Goal: Information Seeking & Learning: Learn about a topic

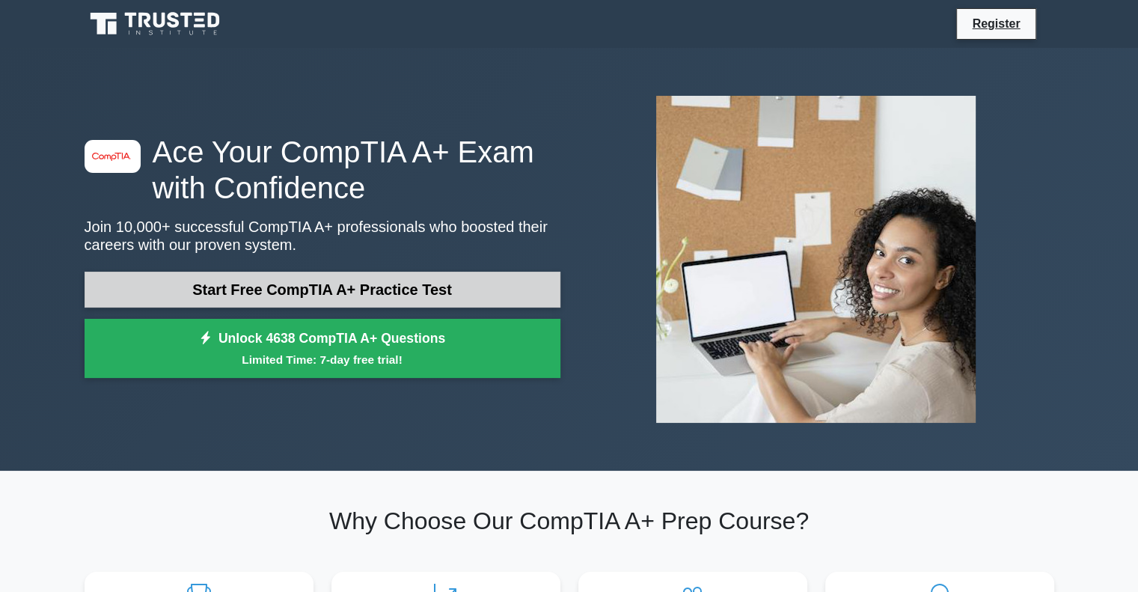
click at [434, 280] on link "Start Free CompTIA A+ Practice Test" at bounding box center [323, 290] width 476 height 36
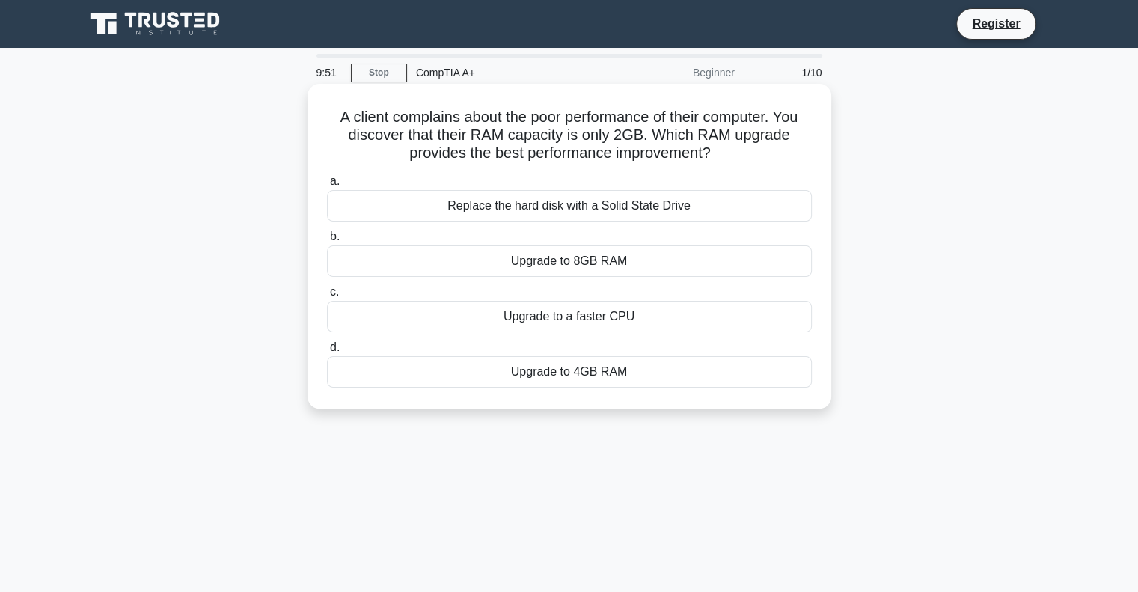
click at [603, 269] on div "Upgrade to 8GB RAM" at bounding box center [569, 260] width 485 height 31
click at [327, 242] on input "b. Upgrade to 8GB RAM" at bounding box center [327, 237] width 0 height 10
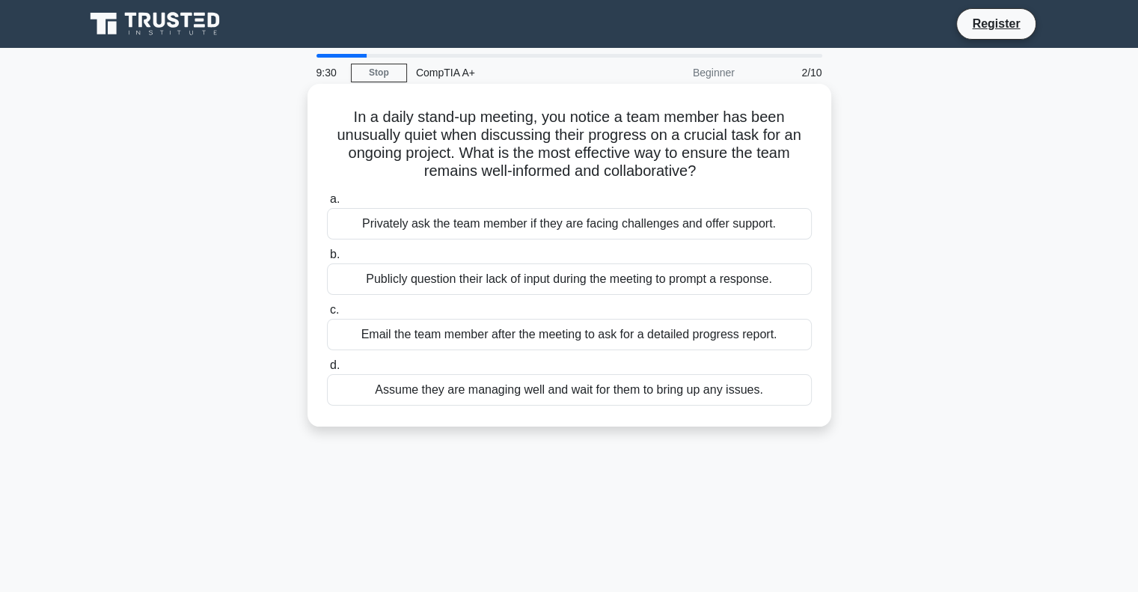
click at [694, 234] on div "Privately ask the team member if they are facing challenges and offer support." at bounding box center [569, 223] width 485 height 31
click at [327, 204] on input "a. Privately ask the team member if they are facing challenges and offer suppor…" at bounding box center [327, 200] width 0 height 10
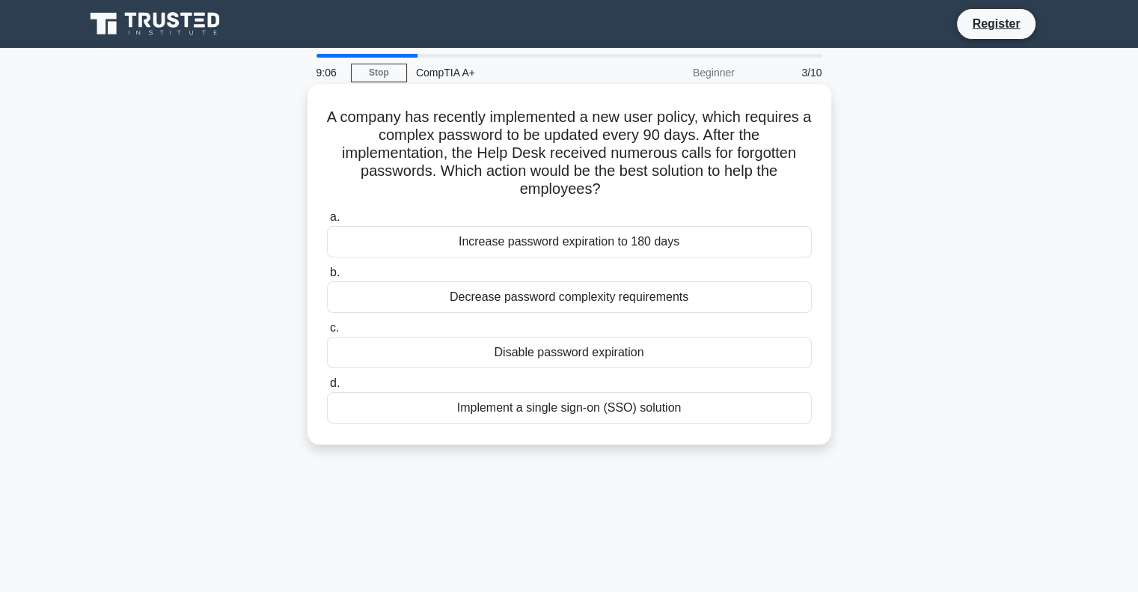
click at [576, 418] on div "Implement a single sign-on (SSO) solution" at bounding box center [569, 407] width 485 height 31
click at [327, 388] on input "d. Implement a single sign-on (SSO) solution" at bounding box center [327, 384] width 0 height 10
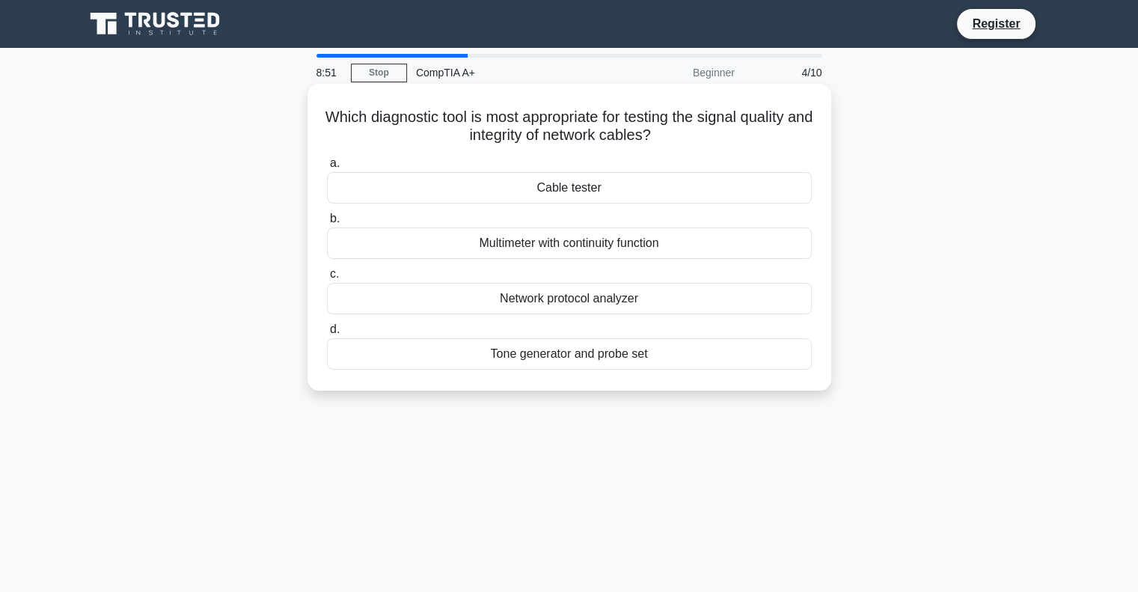
click at [726, 198] on div "Cable tester" at bounding box center [569, 187] width 485 height 31
click at [327, 168] on input "a. Cable tester" at bounding box center [327, 164] width 0 height 10
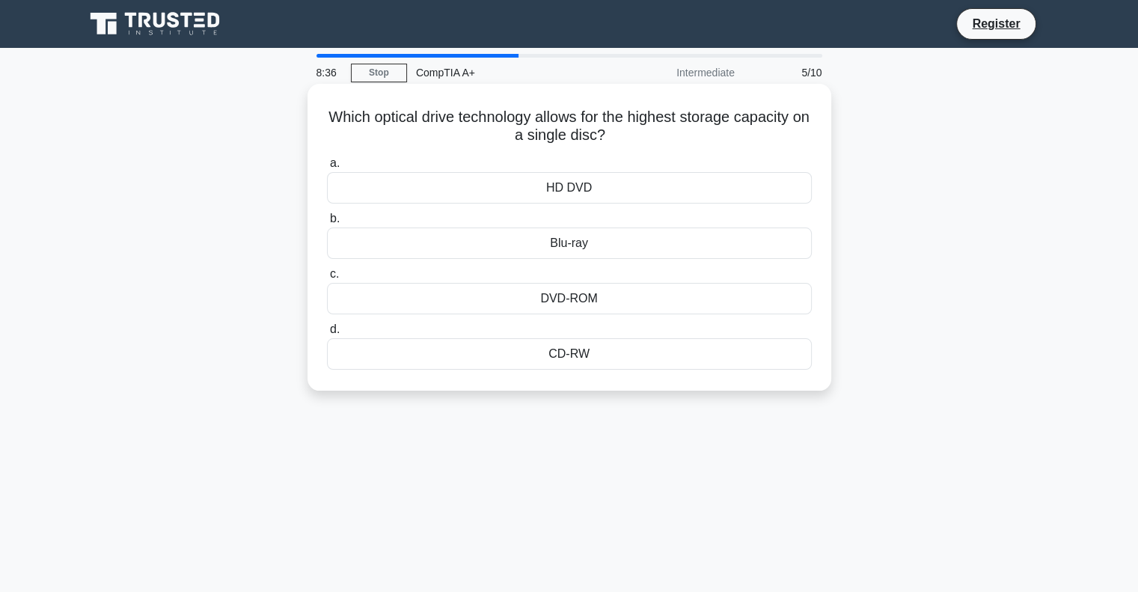
click at [697, 242] on div "Blu-ray" at bounding box center [569, 242] width 485 height 31
click at [327, 224] on input "b. Blu-ray" at bounding box center [327, 219] width 0 height 10
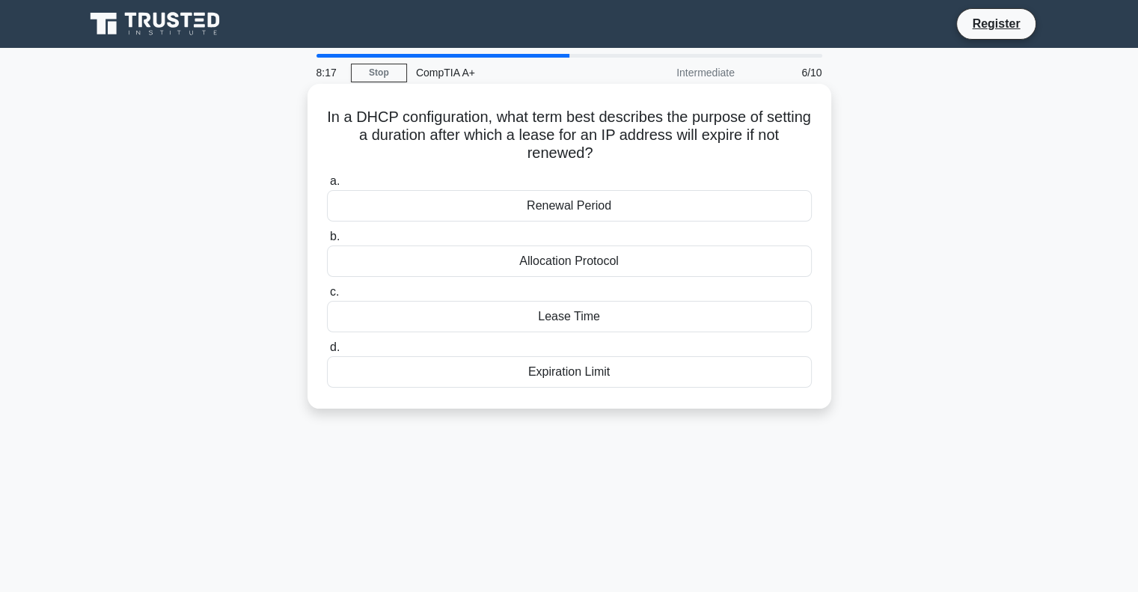
click at [718, 317] on div "Lease Time" at bounding box center [569, 316] width 485 height 31
click at [327, 297] on input "c. Lease Time" at bounding box center [327, 292] width 0 height 10
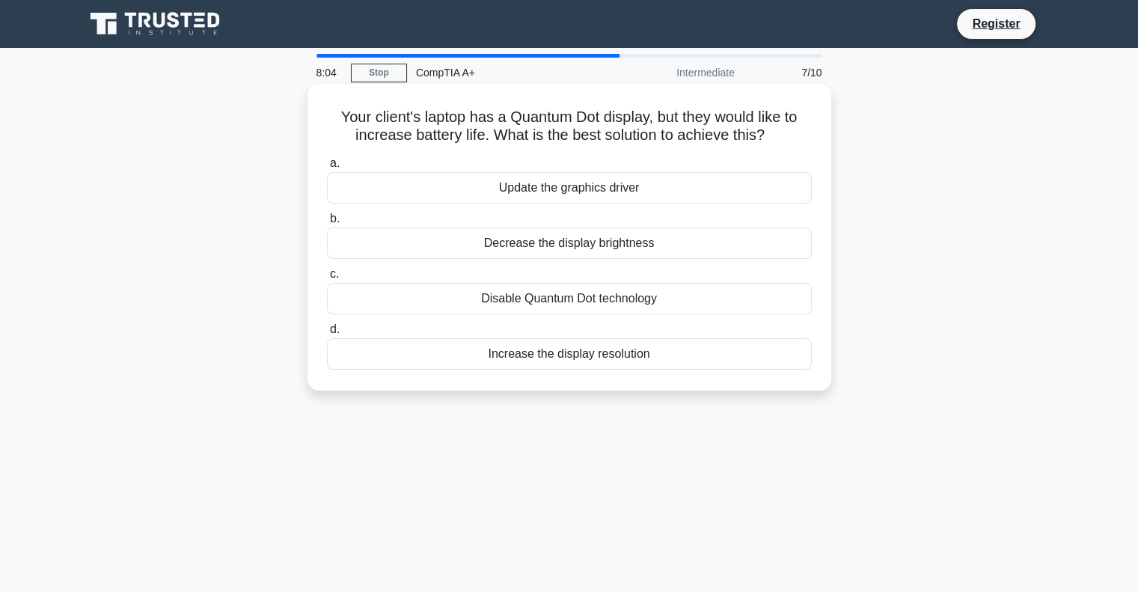
click at [718, 303] on div "Disable Quantum Dot technology" at bounding box center [569, 298] width 485 height 31
click at [327, 279] on input "c. Disable Quantum Dot technology" at bounding box center [327, 274] width 0 height 10
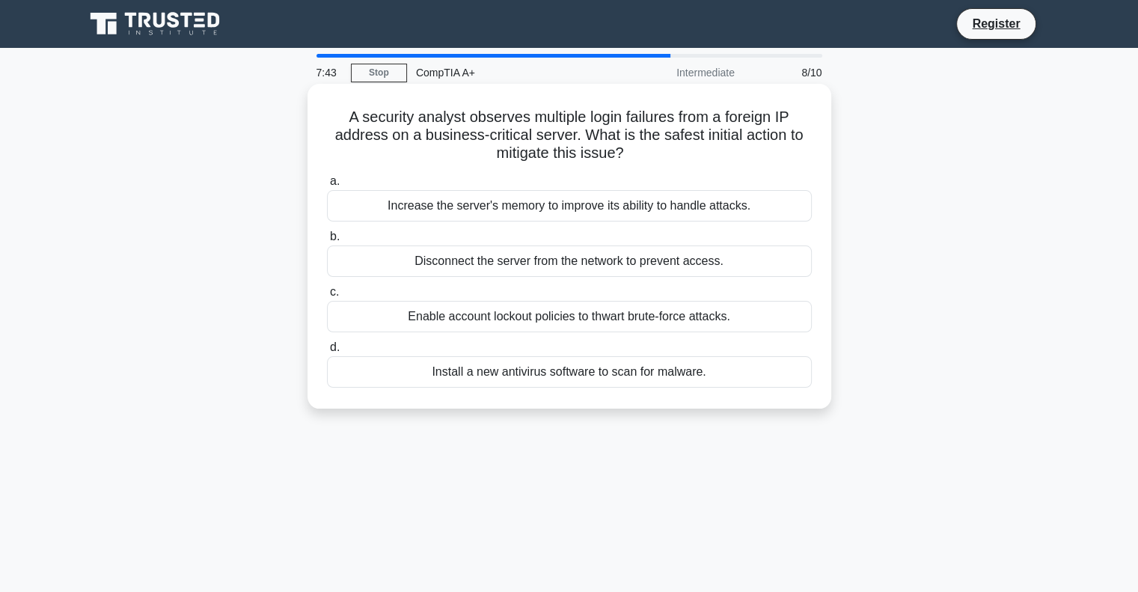
click at [738, 325] on div "Enable account lockout policies to thwart brute-force attacks." at bounding box center [569, 316] width 485 height 31
click at [327, 297] on input "c. Enable account lockout policies to thwart brute-force attacks." at bounding box center [327, 292] width 0 height 10
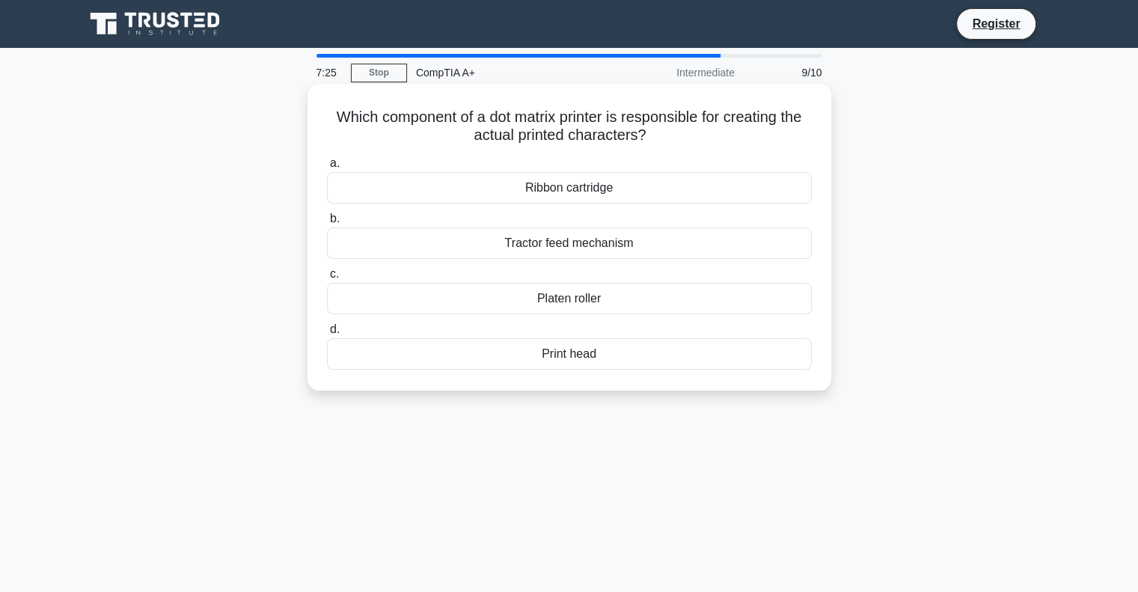
click at [661, 252] on div "Tractor feed mechanism" at bounding box center [569, 242] width 485 height 31
click at [327, 224] on input "b. Tractor feed mechanism" at bounding box center [327, 219] width 0 height 10
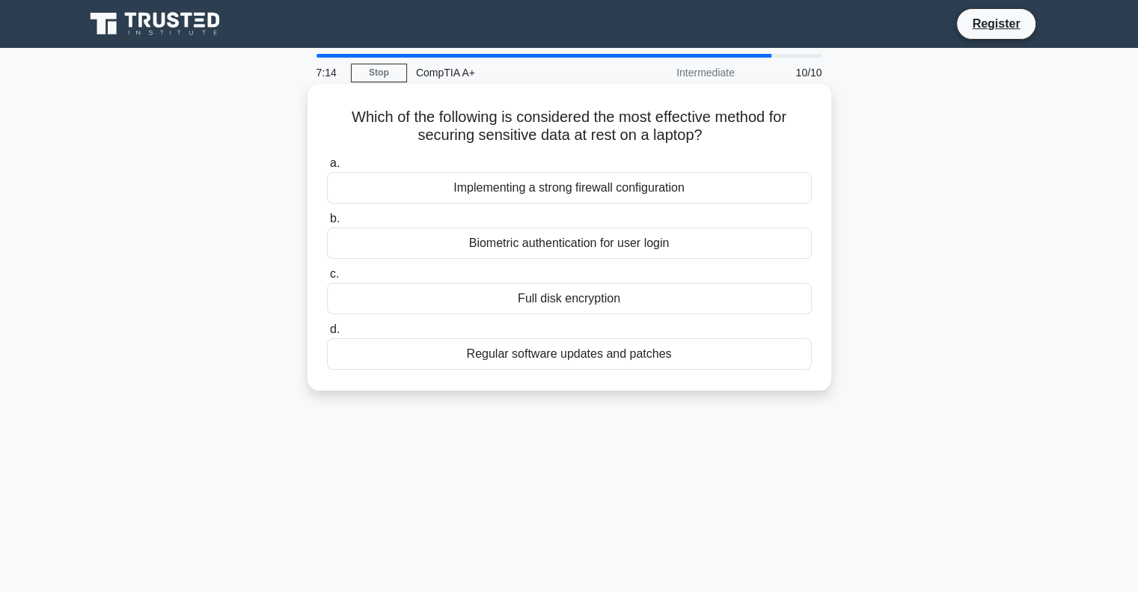
click at [724, 299] on div "Full disk encryption" at bounding box center [569, 298] width 485 height 31
click at [327, 279] on input "c. Full disk encryption" at bounding box center [327, 274] width 0 height 10
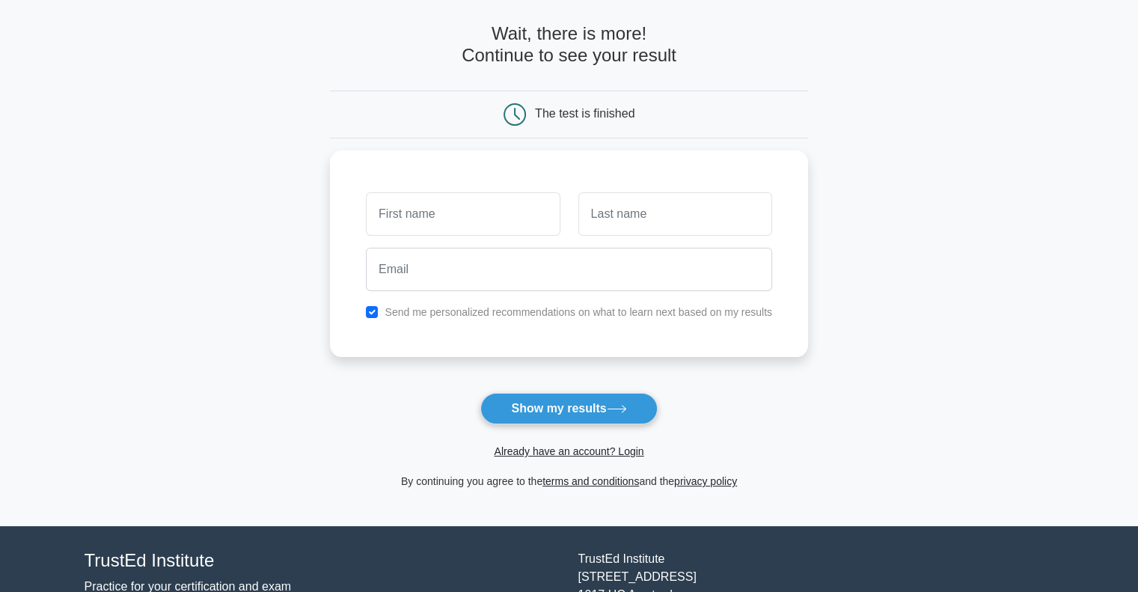
scroll to position [150, 0]
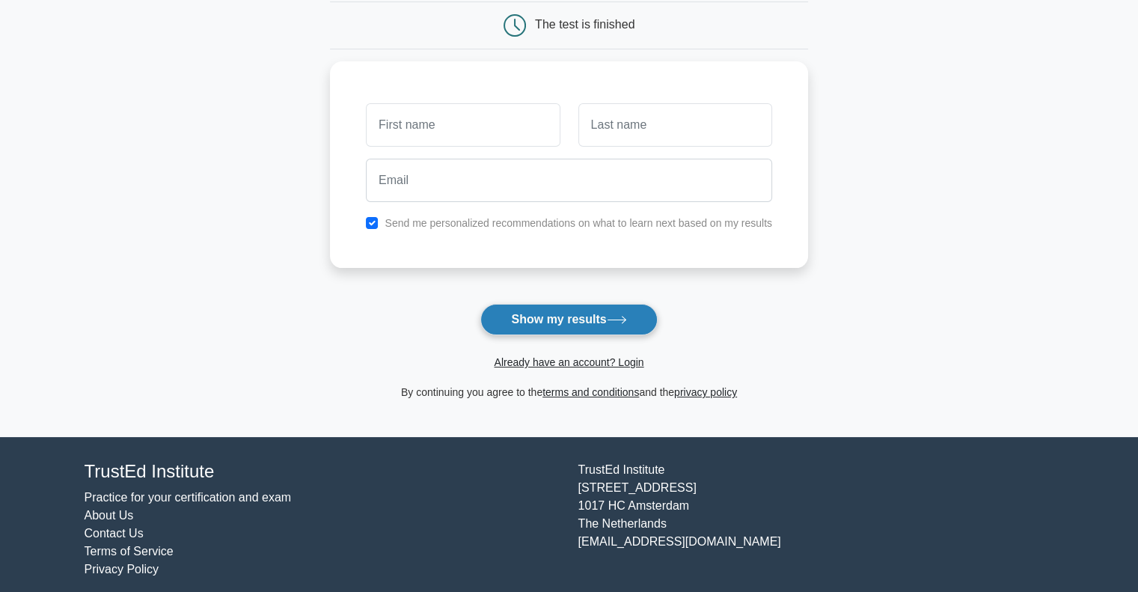
click at [547, 326] on button "Show my results" at bounding box center [568, 319] width 177 height 31
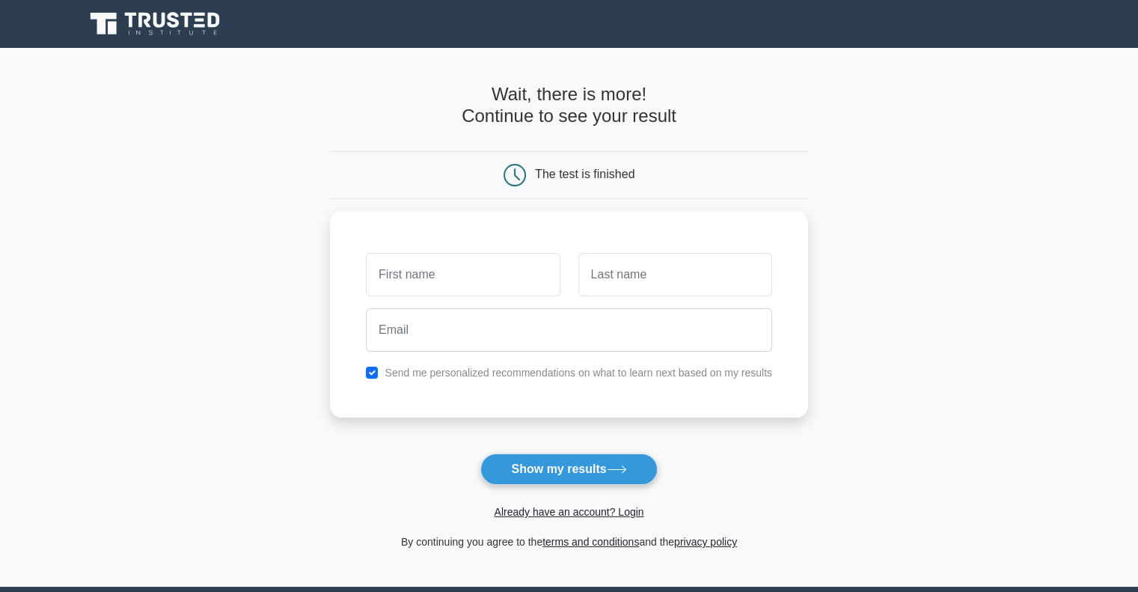
drag, startPoint x: 733, startPoint y: 195, endPoint x: 712, endPoint y: 202, distance: 22.0
click at [730, 197] on div "The test is finished" at bounding box center [569, 175] width 478 height 48
click at [431, 273] on input "text" at bounding box center [463, 270] width 194 height 43
type input "sf"
click at [614, 275] on input "text" at bounding box center [675, 270] width 194 height 43
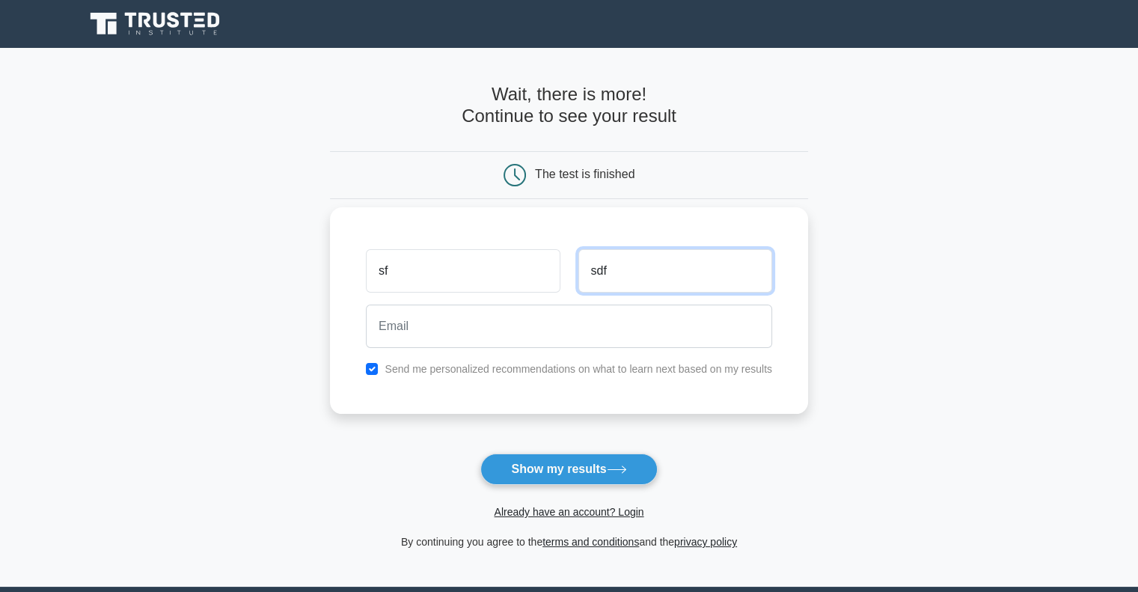
type input "sdf"
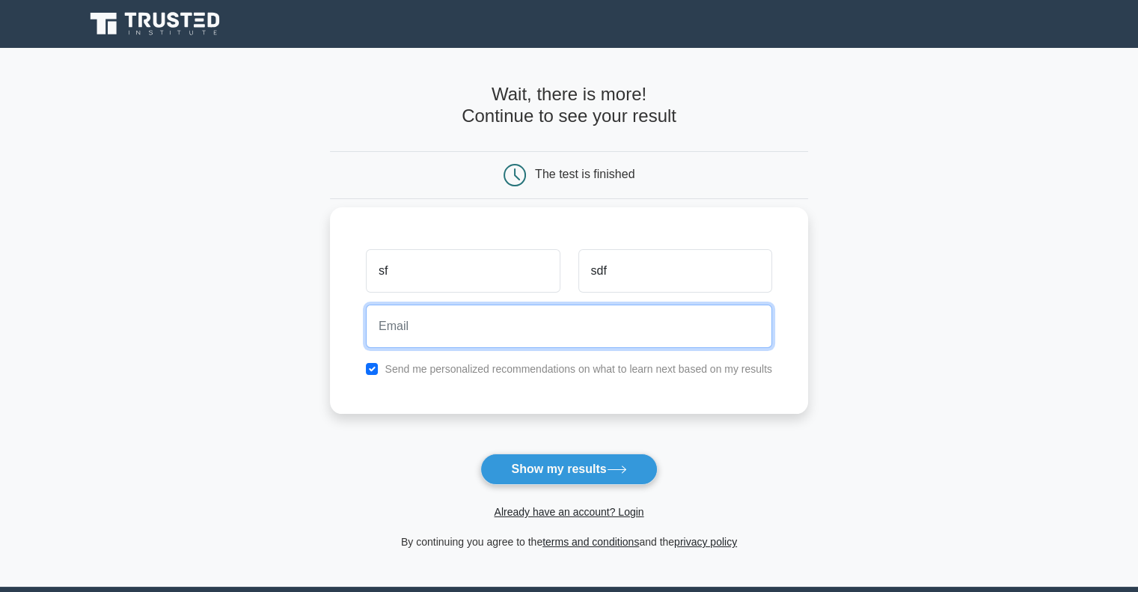
click at [521, 327] on input "email" at bounding box center [569, 326] width 406 height 43
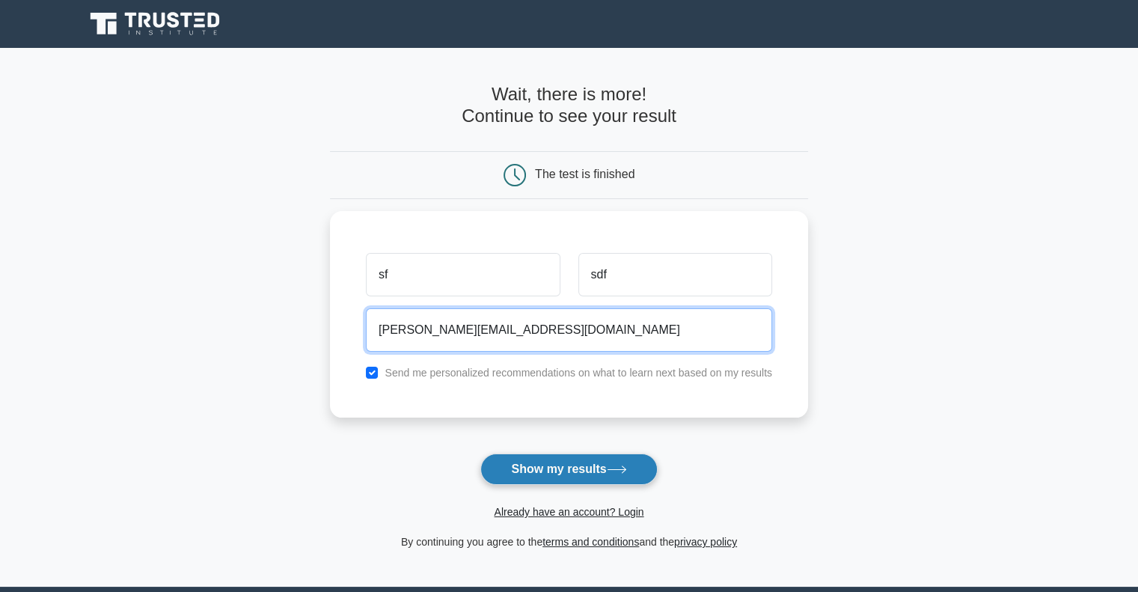
type input "[PERSON_NAME][EMAIL_ADDRESS][DOMAIN_NAME]"
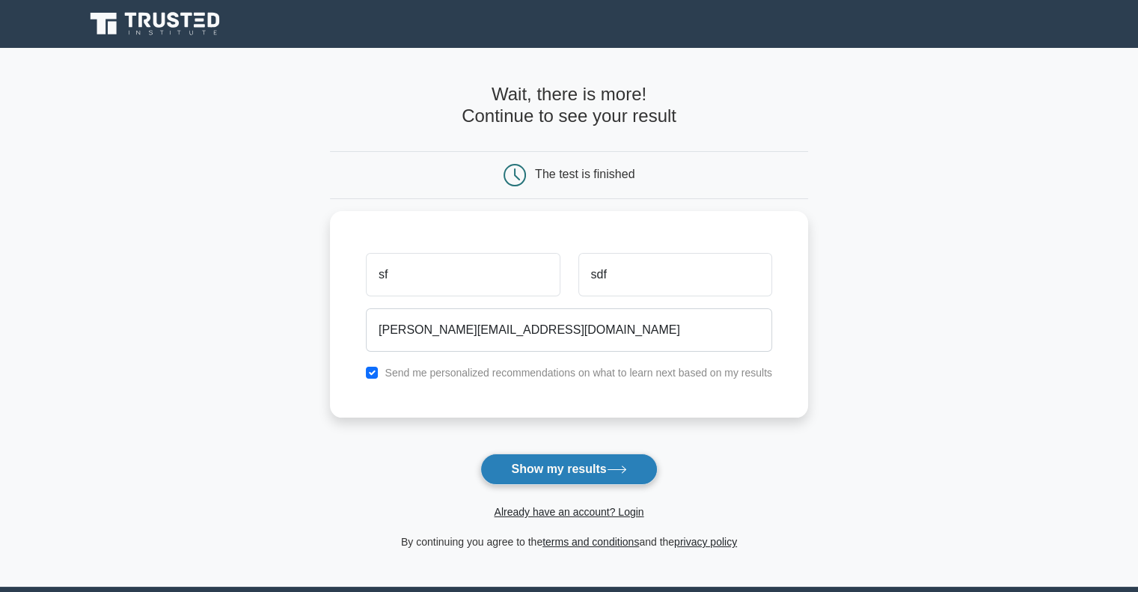
click at [537, 456] on button "Show my results" at bounding box center [568, 468] width 177 height 31
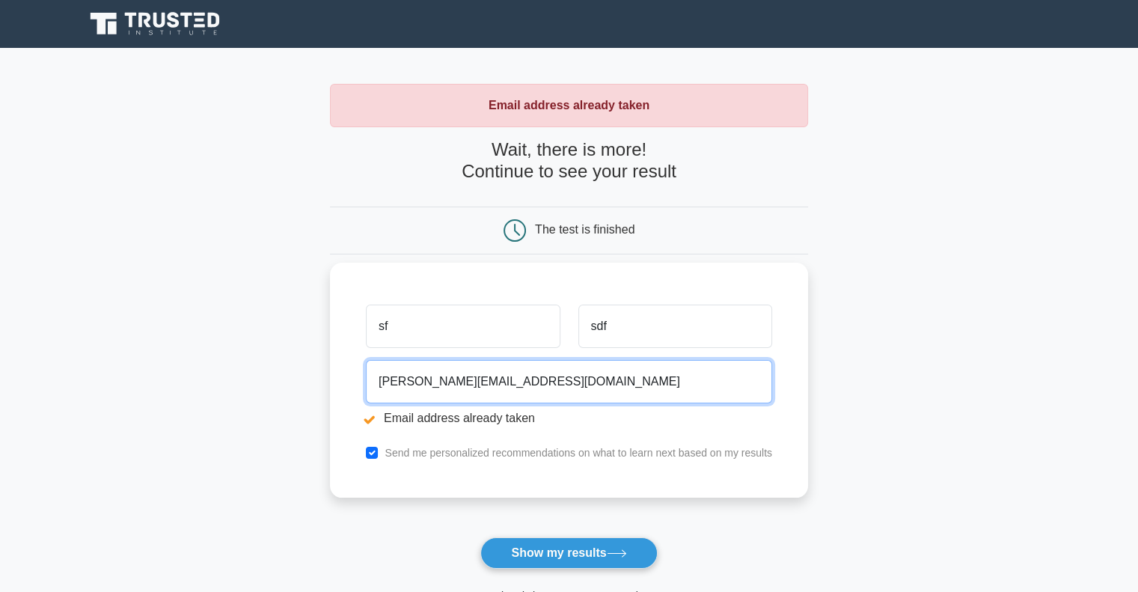
click at [400, 388] on input "[PERSON_NAME][EMAIL_ADDRESS][DOMAIN_NAME]" at bounding box center [569, 381] width 406 height 43
type input "[EMAIL_ADDRESS][DOMAIN_NAME]"
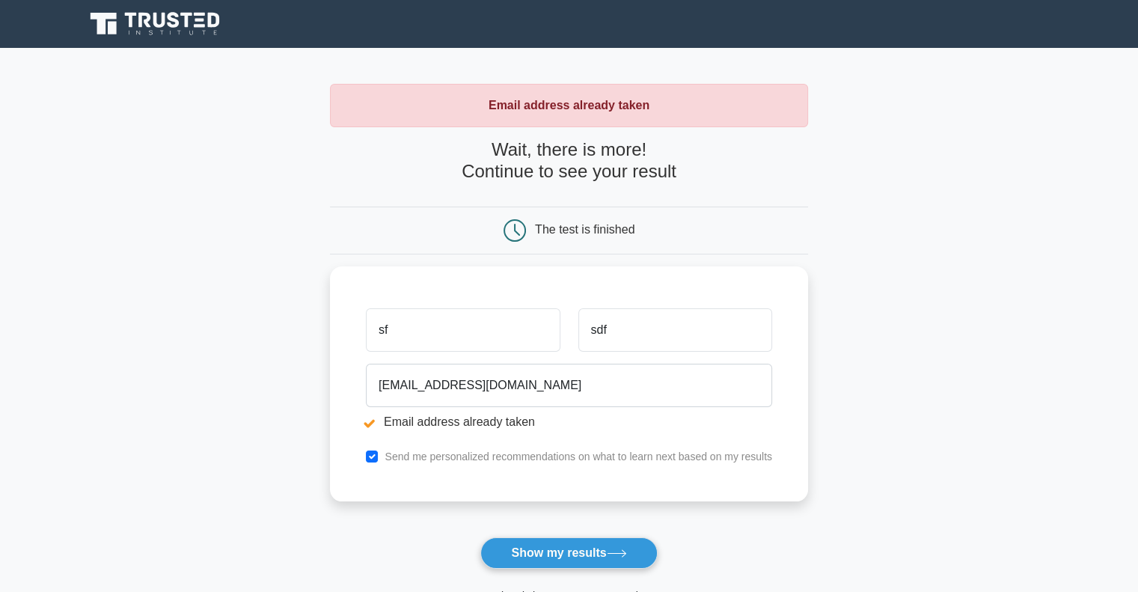
click at [589, 544] on button "Show my results" at bounding box center [568, 552] width 177 height 31
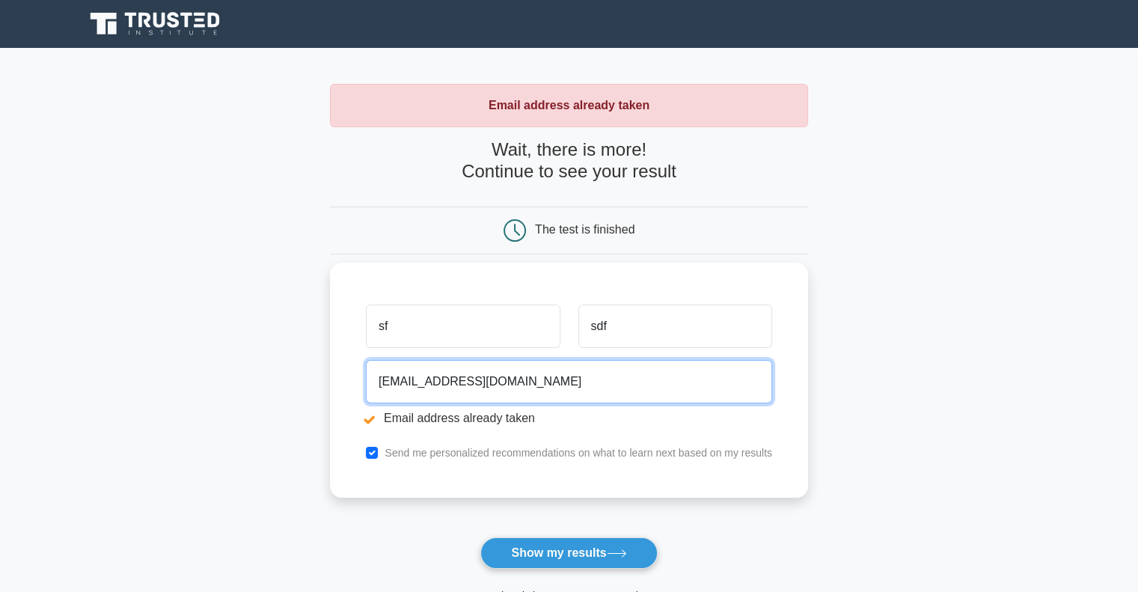
click at [425, 381] on input "[EMAIL_ADDRESS][DOMAIN_NAME]" at bounding box center [569, 381] width 406 height 43
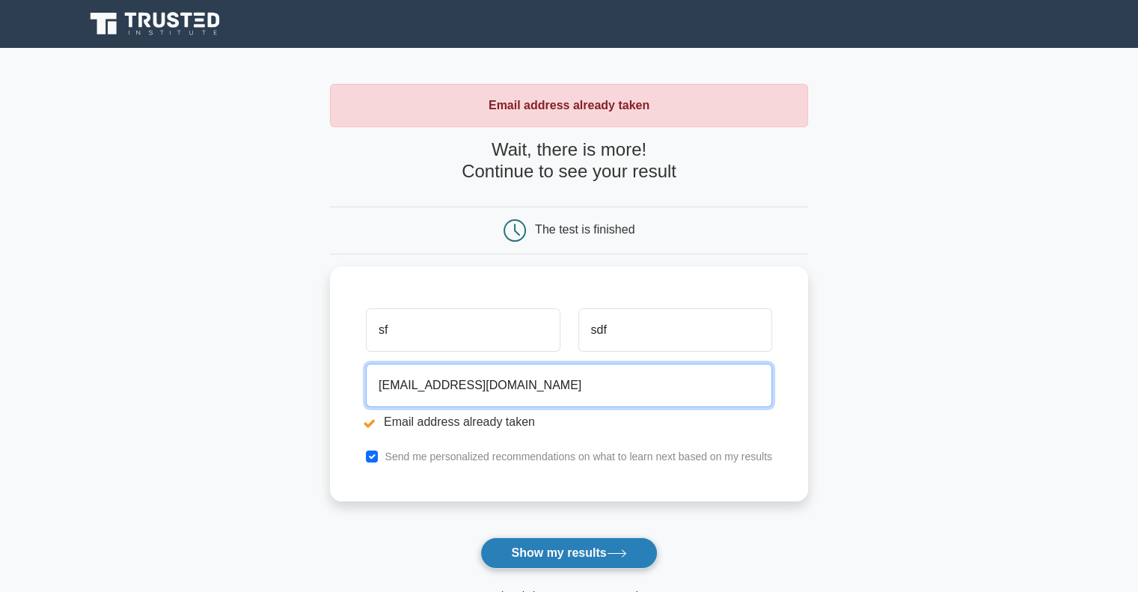
type input "[EMAIL_ADDRESS][DOMAIN_NAME]"
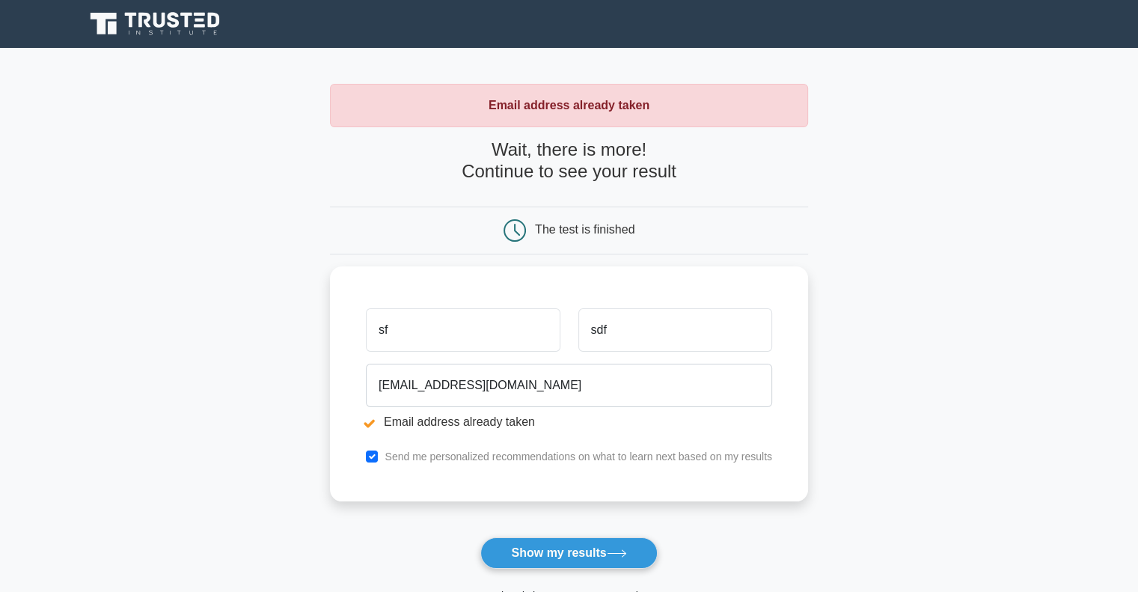
drag, startPoint x: 578, startPoint y: 539, endPoint x: 639, endPoint y: 542, distance: 61.4
click at [579, 540] on button "Show my results" at bounding box center [568, 552] width 177 height 31
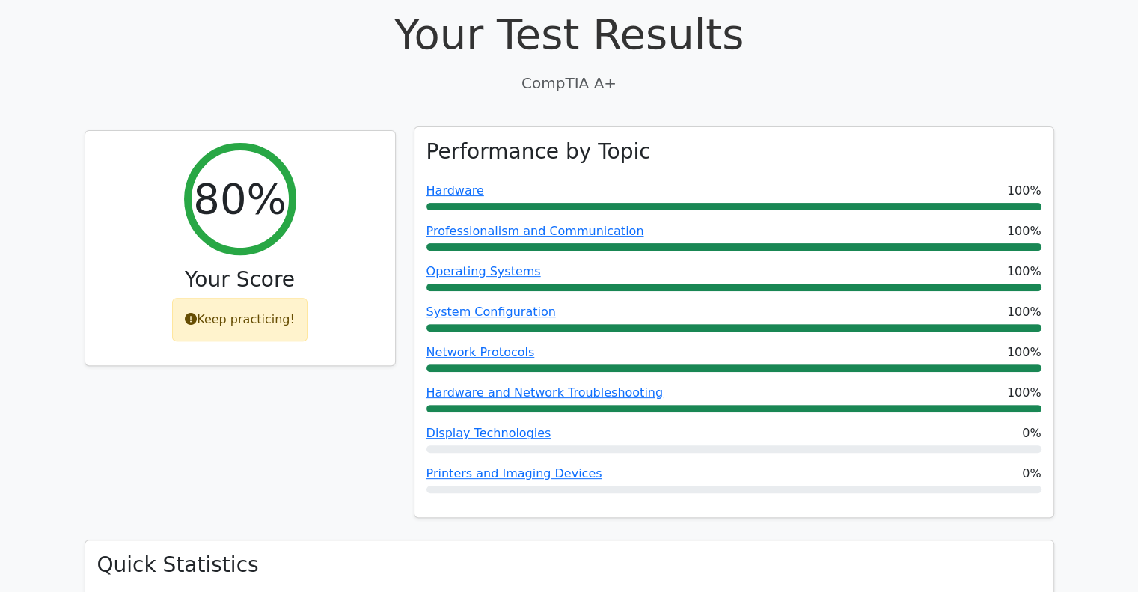
scroll to position [524, 0]
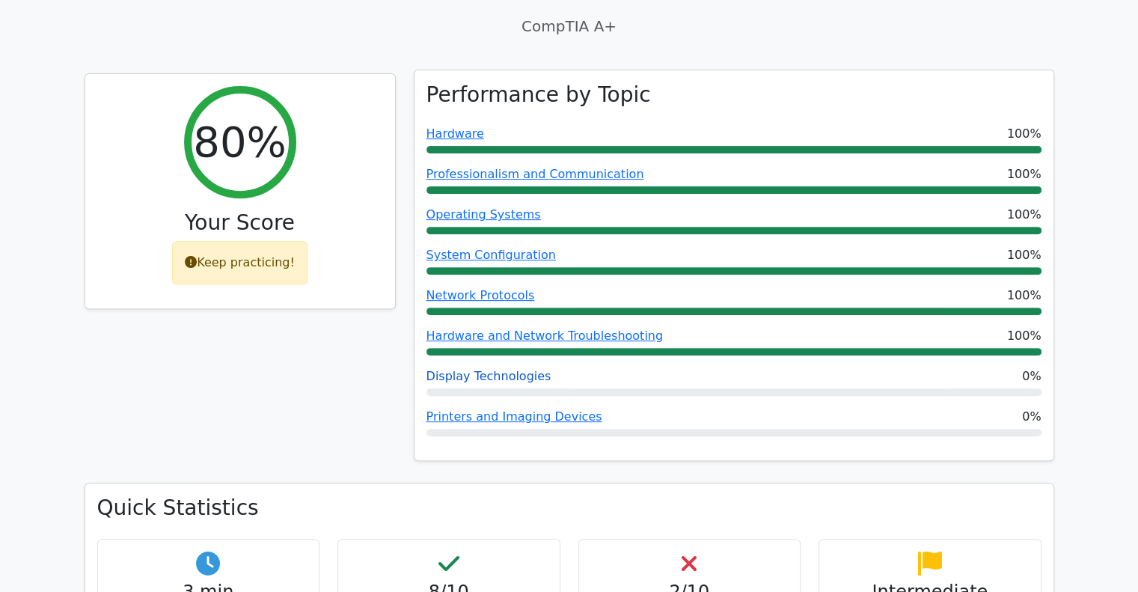
click at [507, 369] on link "Display Technologies" at bounding box center [489, 376] width 125 height 14
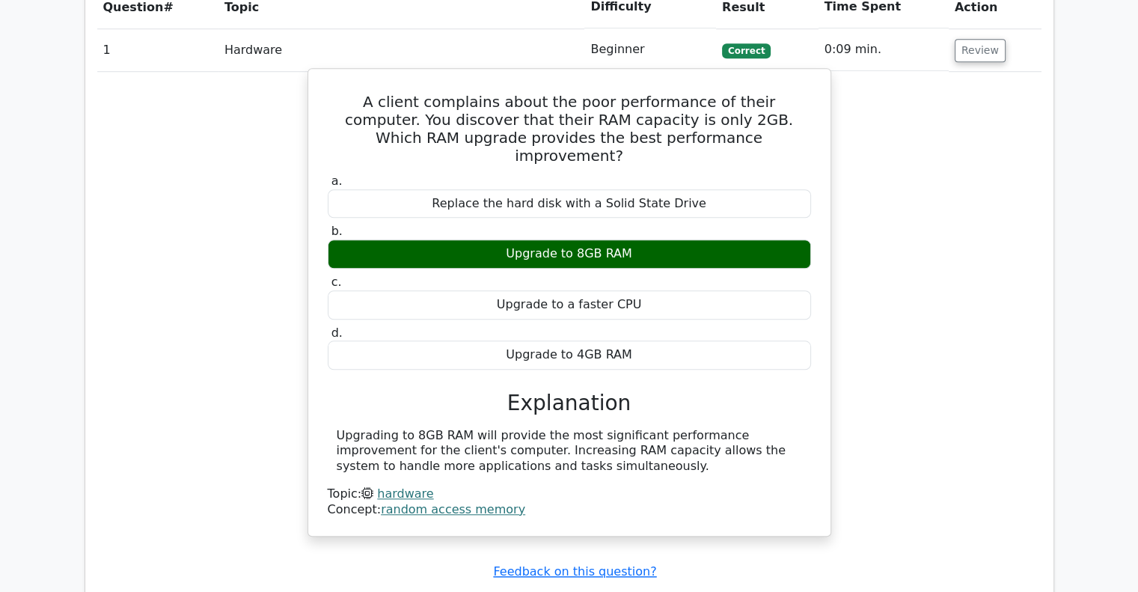
scroll to position [1646, 0]
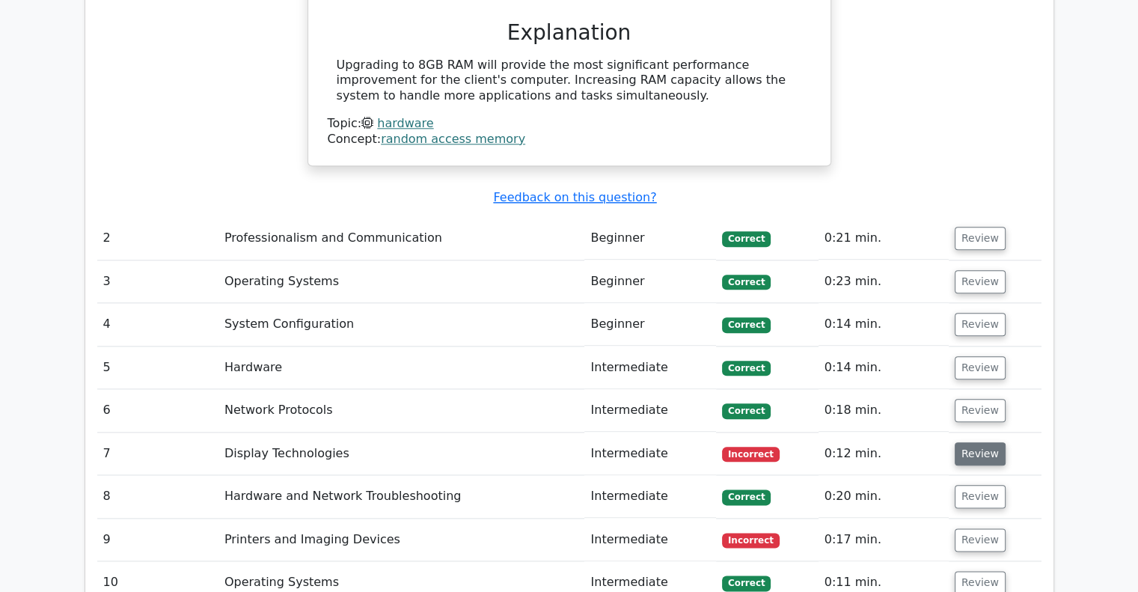
click at [971, 442] on button "Review" at bounding box center [980, 453] width 51 height 23
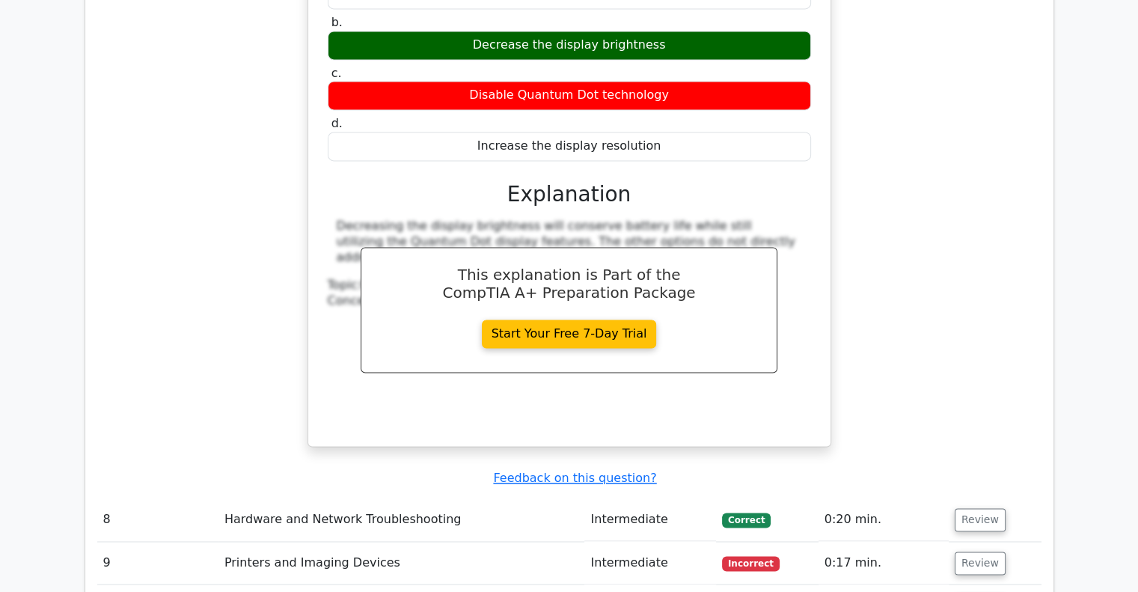
scroll to position [2394, 0]
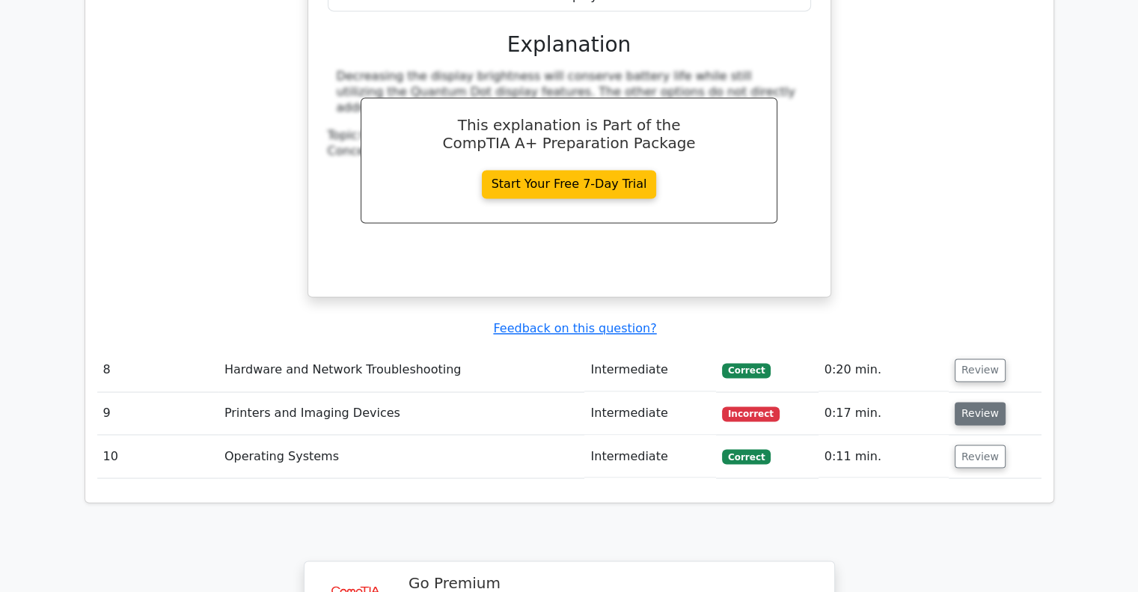
click at [972, 402] on button "Review" at bounding box center [980, 413] width 51 height 23
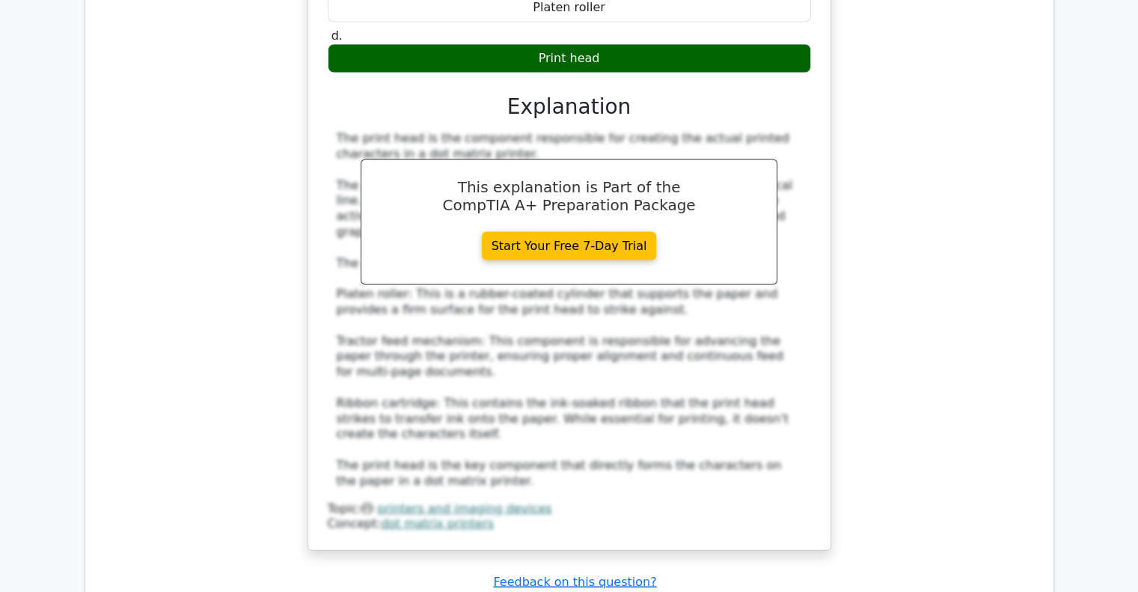
scroll to position [2993, 0]
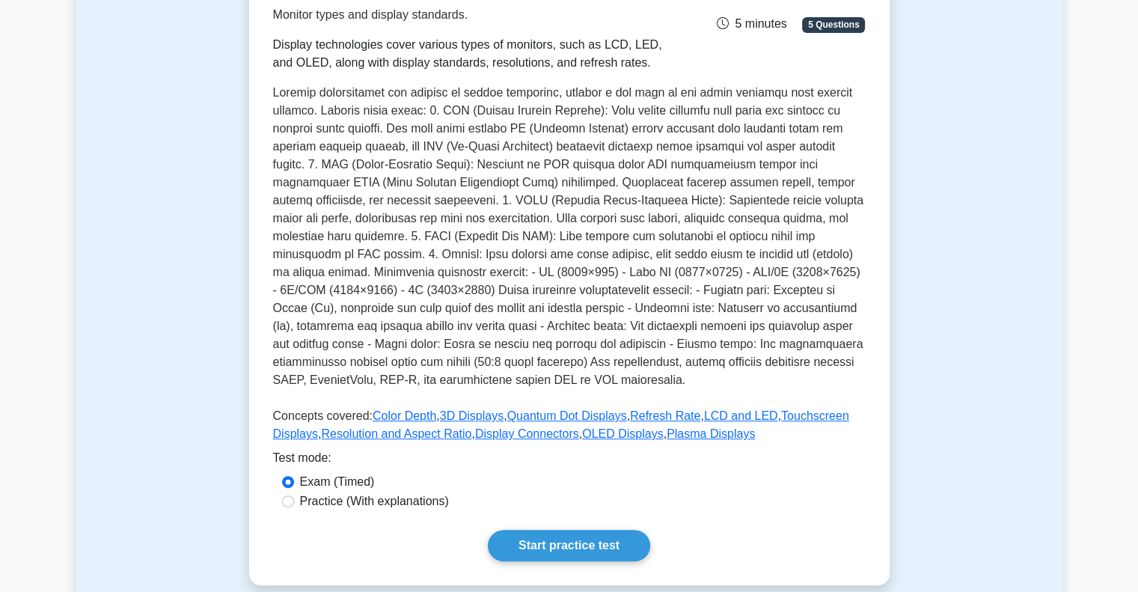
scroll to position [150, 0]
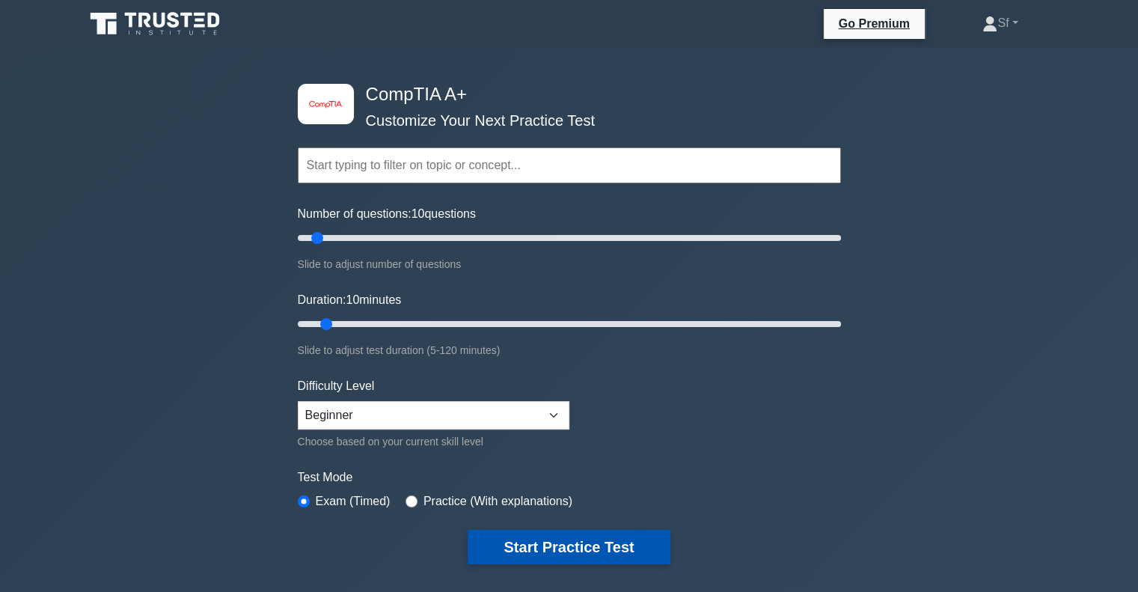
click at [553, 548] on button "Start Practice Test" at bounding box center [569, 547] width 202 height 34
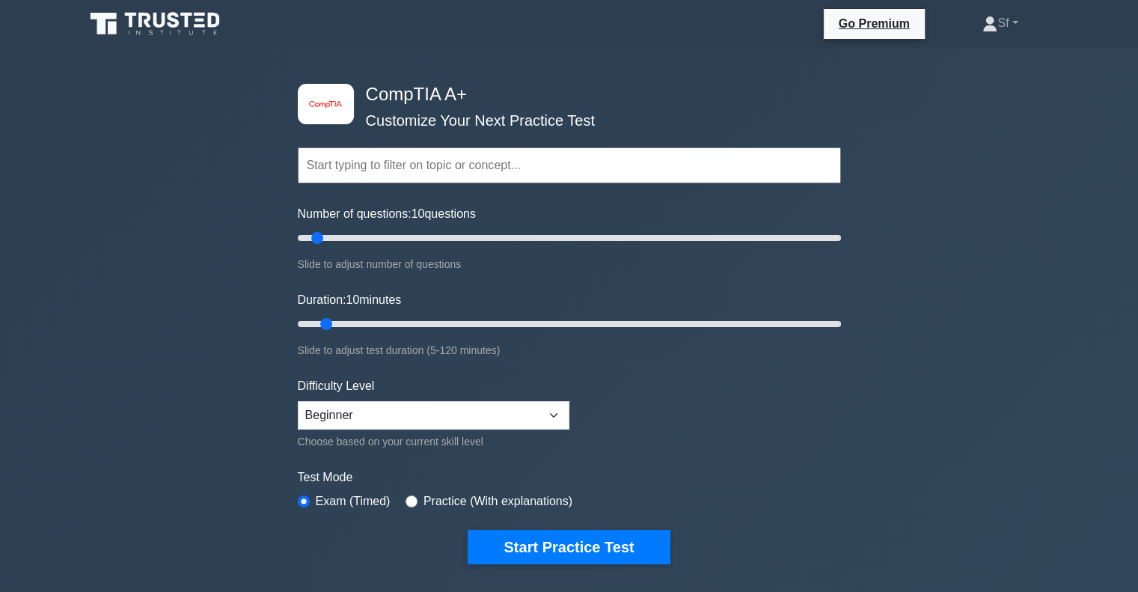
drag, startPoint x: 480, startPoint y: 392, endPoint x: 495, endPoint y: 402, distance: 18.5
click at [480, 393] on div "Difficulty Level Beginner Intermediate Expert Choose based on your current skil…" at bounding box center [434, 413] width 272 height 73
click at [507, 415] on select "Beginner Intermediate Expert" at bounding box center [434, 415] width 272 height 28
select select "intermediate"
click at [298, 401] on select "Beginner Intermediate Expert" at bounding box center [434, 415] width 272 height 28
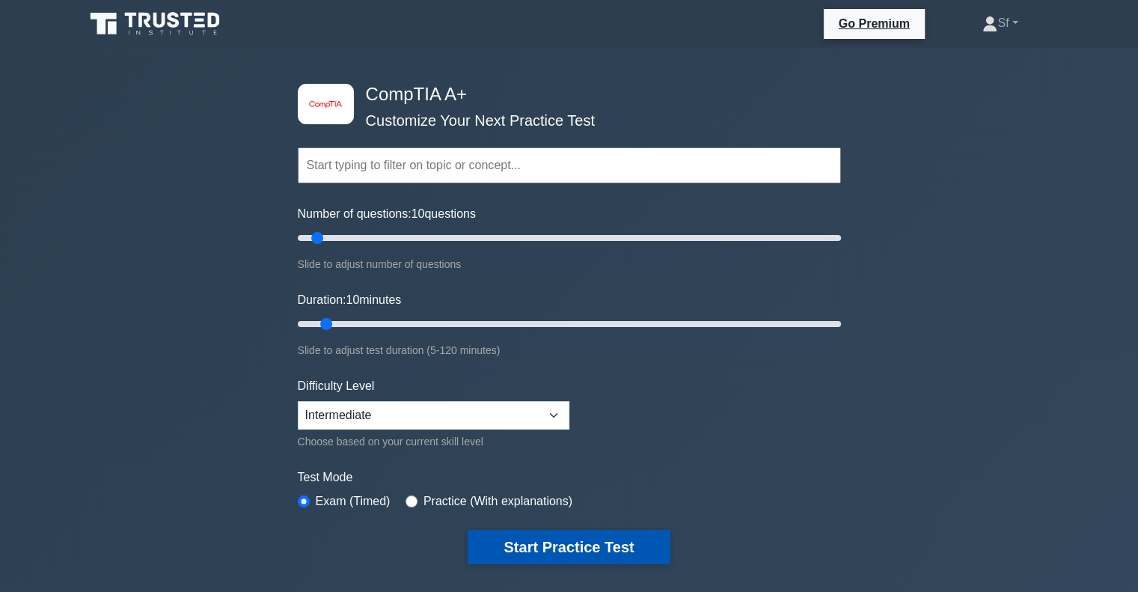
click at [579, 541] on button "Start Practice Test" at bounding box center [569, 547] width 202 height 34
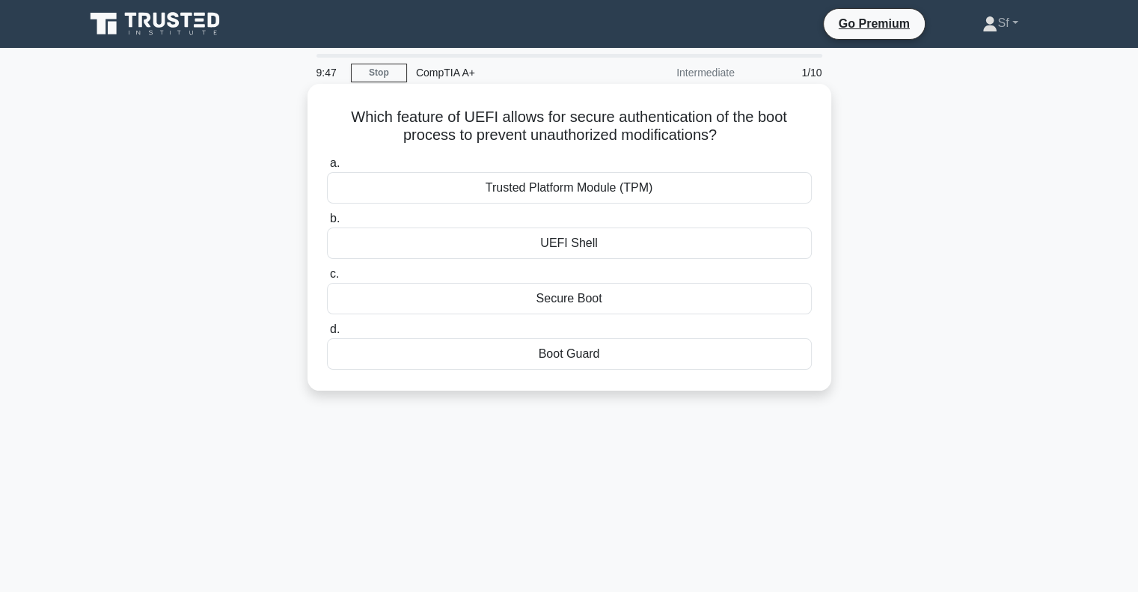
click at [709, 296] on div "Secure Boot" at bounding box center [569, 298] width 485 height 31
click at [327, 279] on input "c. Secure Boot" at bounding box center [327, 274] width 0 height 10
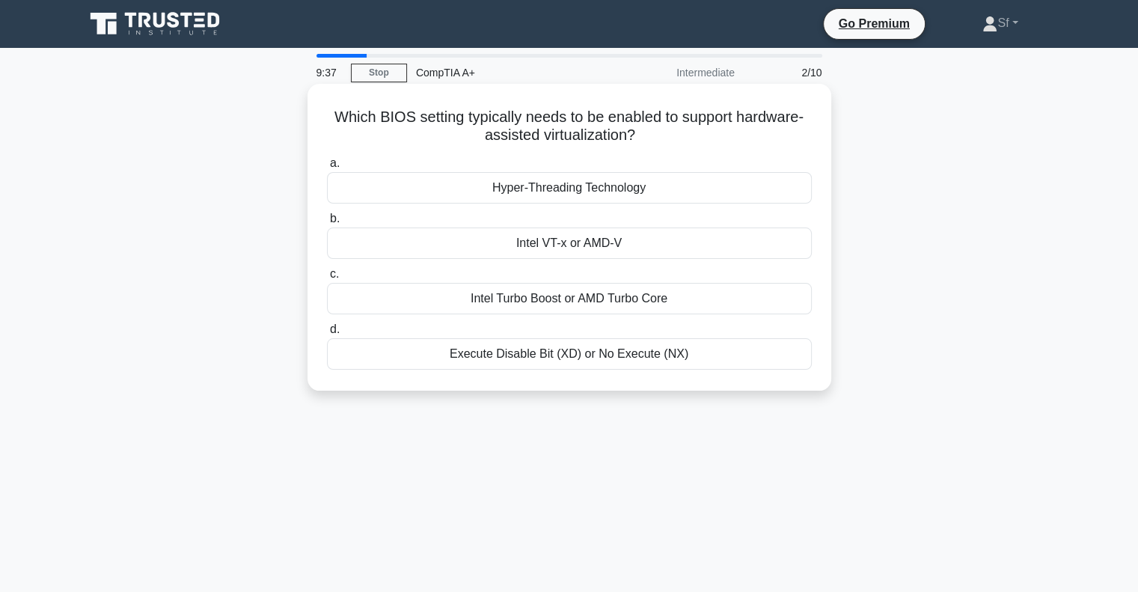
click at [637, 196] on div "Hyper-Threading Technology" at bounding box center [569, 187] width 485 height 31
click at [327, 168] on input "a. Hyper-Threading Technology" at bounding box center [327, 164] width 0 height 10
